Goal: Transaction & Acquisition: Obtain resource

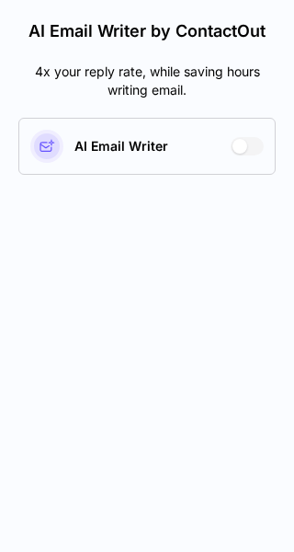
click at [244, 148] on div at bounding box center [240, 146] width 15 height 15
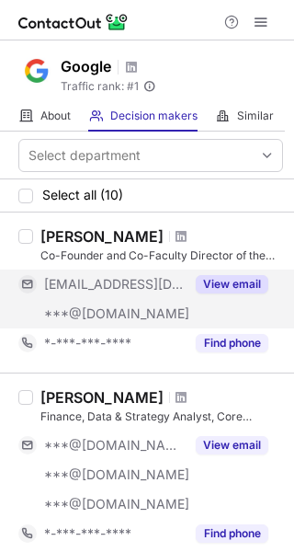
click at [226, 283] on button "View email" at bounding box center [232, 284] width 73 height 18
